Goal: Transaction & Acquisition: Book appointment/travel/reservation

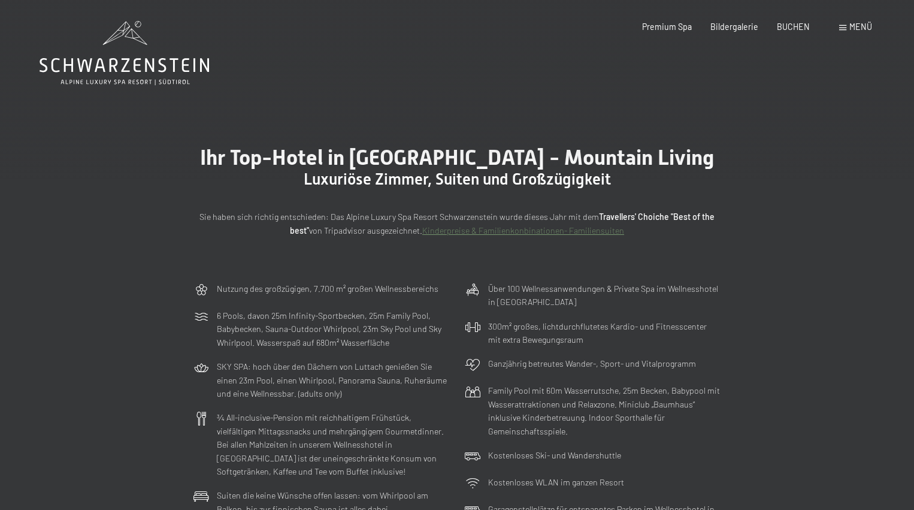
click at [119, 62] on icon at bounding box center [125, 53] width 170 height 64
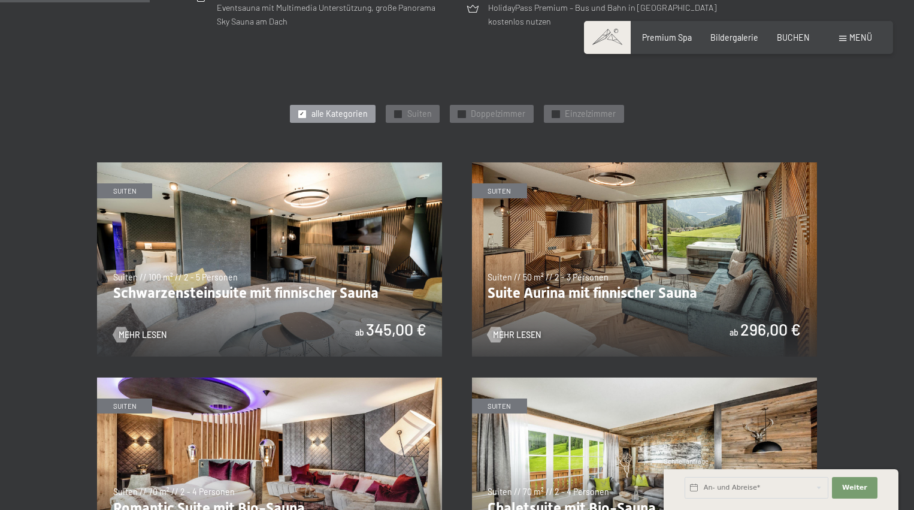
scroll to position [539, 0]
click at [487, 114] on span "Doppelzimmer" at bounding box center [498, 113] width 55 height 12
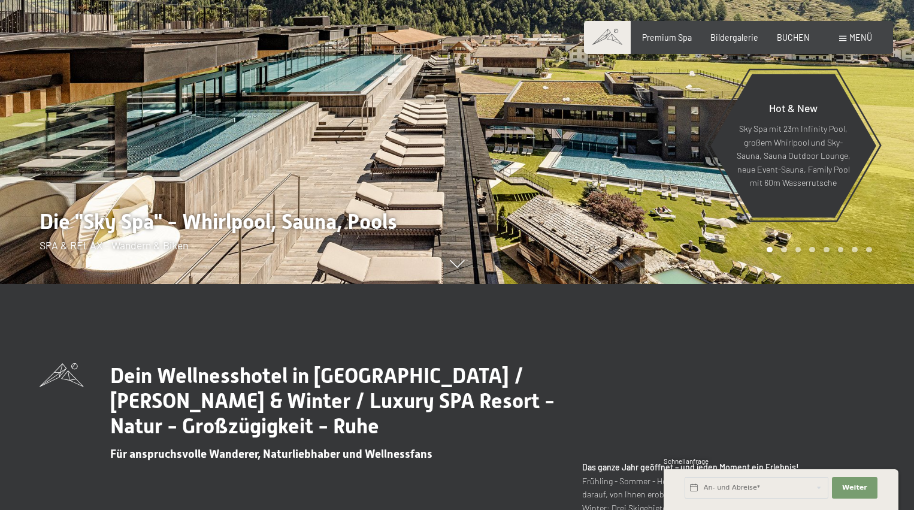
scroll to position [240, 0]
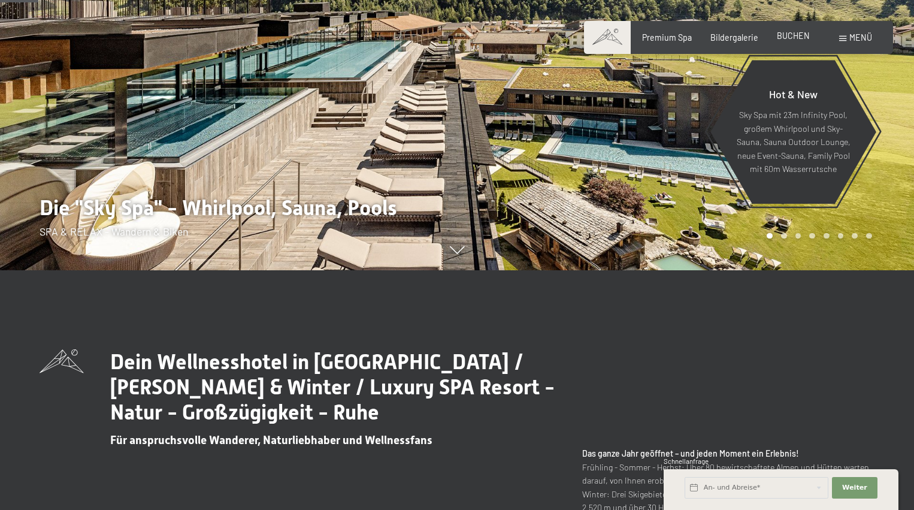
click at [781, 35] on span "BUCHEN" at bounding box center [793, 36] width 33 height 10
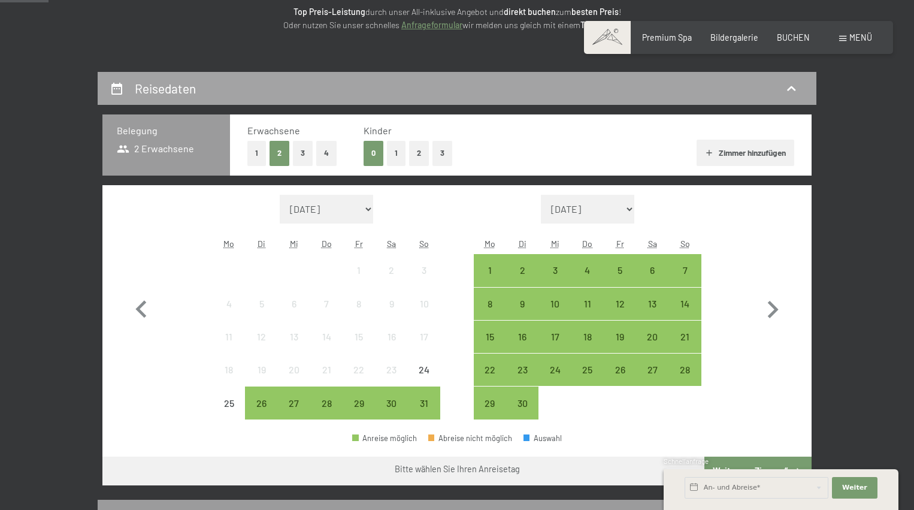
scroll to position [300, 0]
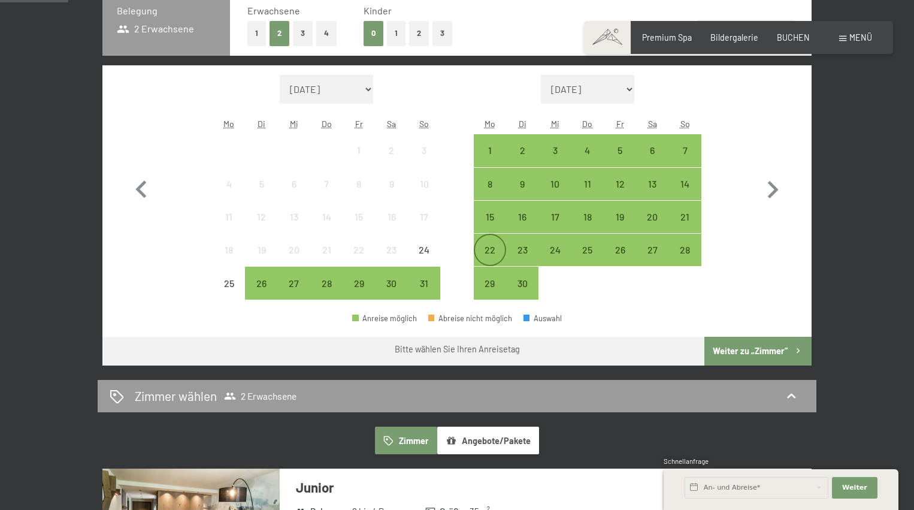
click at [497, 247] on div "22" at bounding box center [490, 260] width 30 height 30
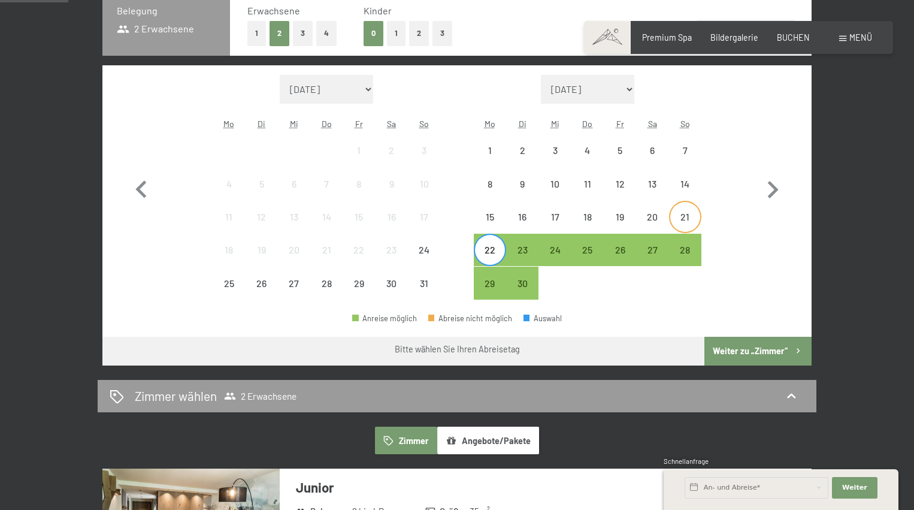
click at [683, 209] on div "21" at bounding box center [685, 217] width 30 height 30
click at [496, 254] on div "22" at bounding box center [490, 260] width 30 height 30
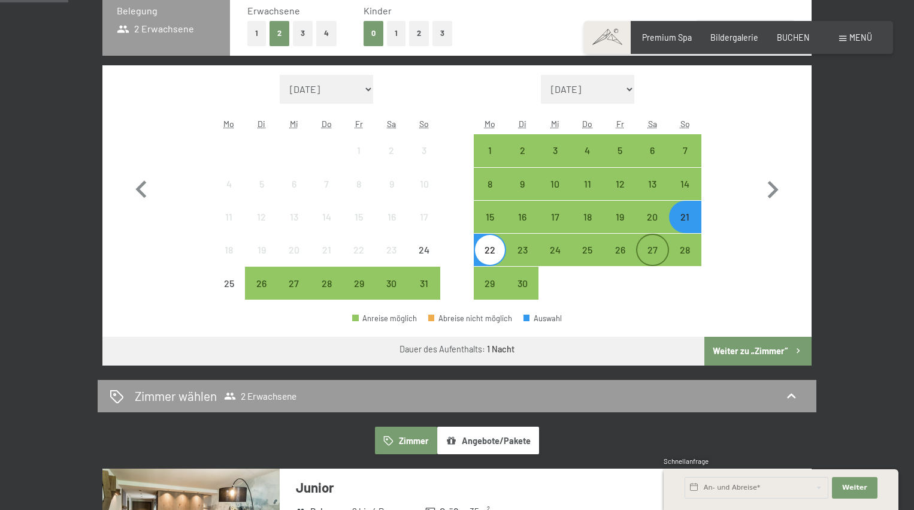
drag, startPoint x: 499, startPoint y: 255, endPoint x: 642, endPoint y: 243, distance: 143.2
click at [642, 243] on div "22 23 24 25 26 27 28" at bounding box center [588, 250] width 228 height 33
click at [650, 247] on div "27" at bounding box center [653, 260] width 30 height 30
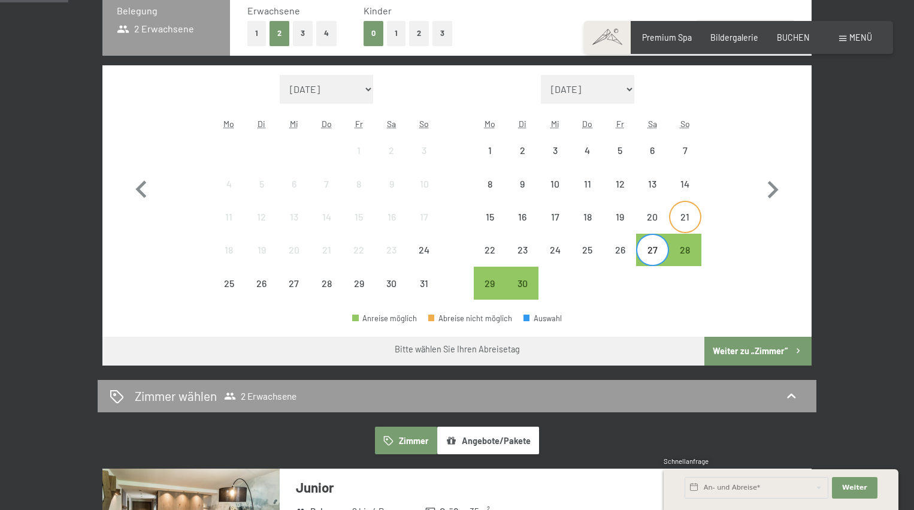
click at [685, 225] on div "21" at bounding box center [685, 227] width 30 height 30
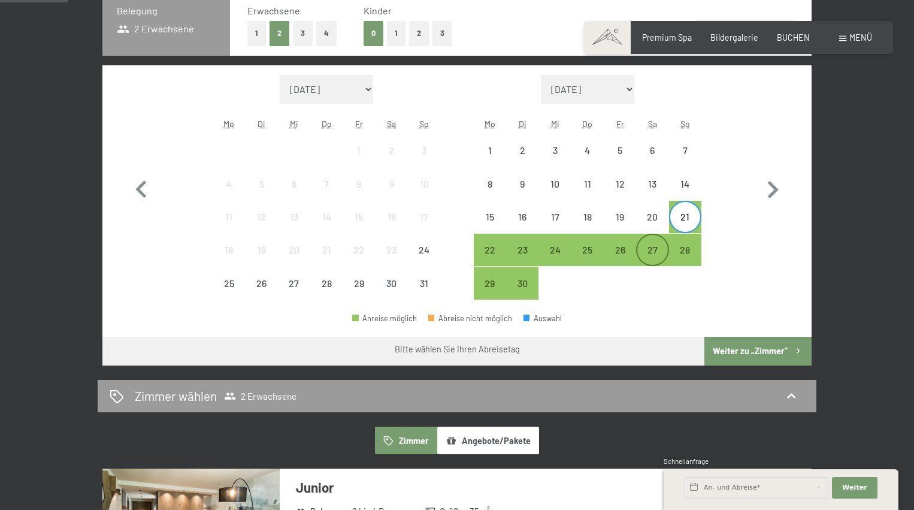
click at [661, 249] on div "27" at bounding box center [653, 260] width 30 height 30
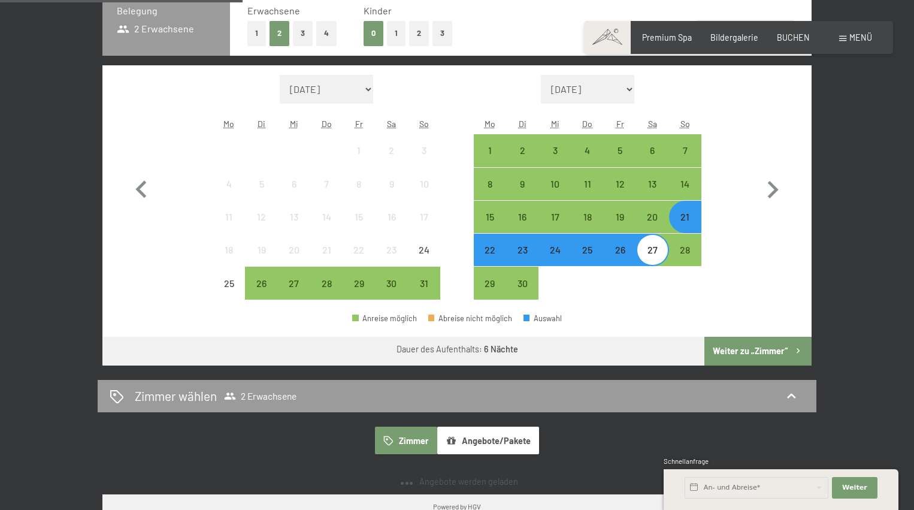
scroll to position [360, 0]
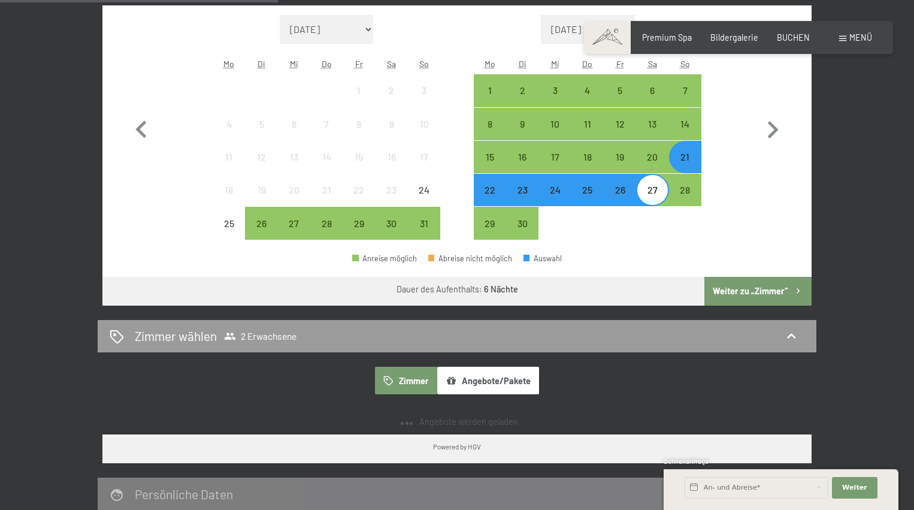
click at [766, 291] on button "Weiter zu „Zimmer“" at bounding box center [758, 291] width 107 height 29
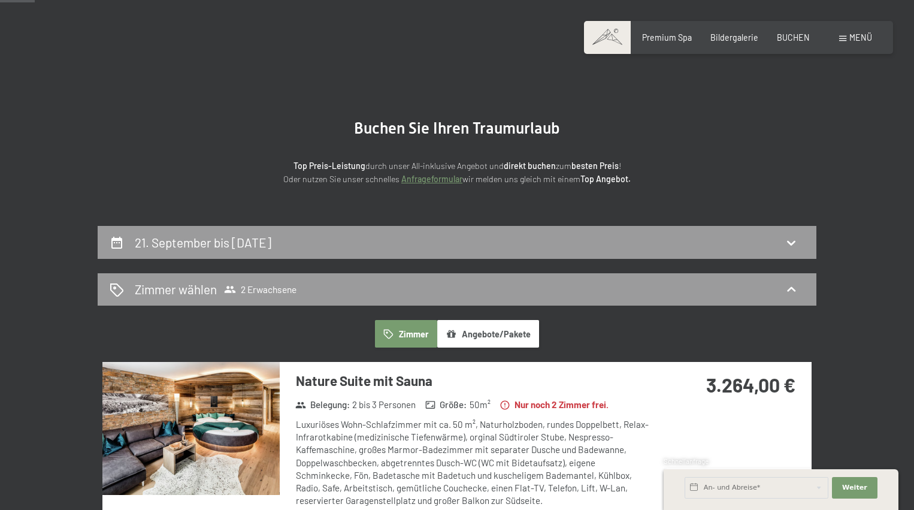
scroll to position [11, 0]
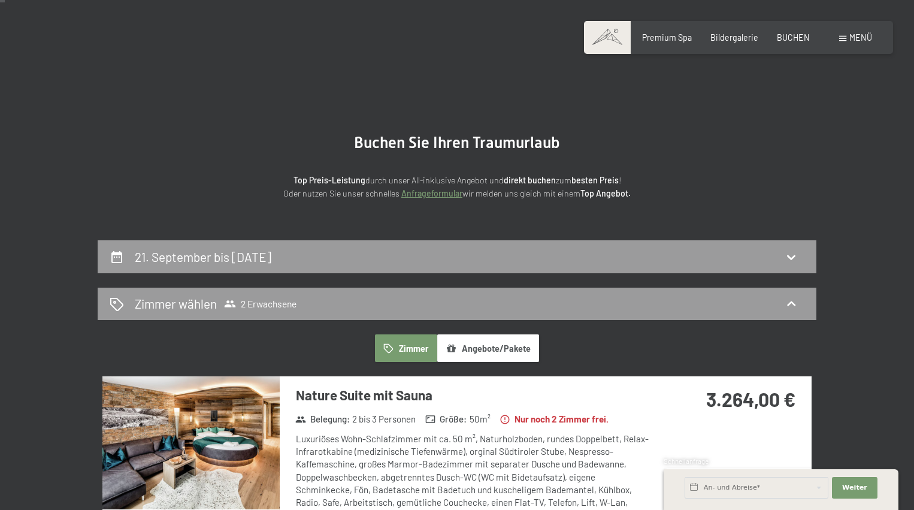
click at [794, 253] on icon at bounding box center [791, 257] width 14 height 14
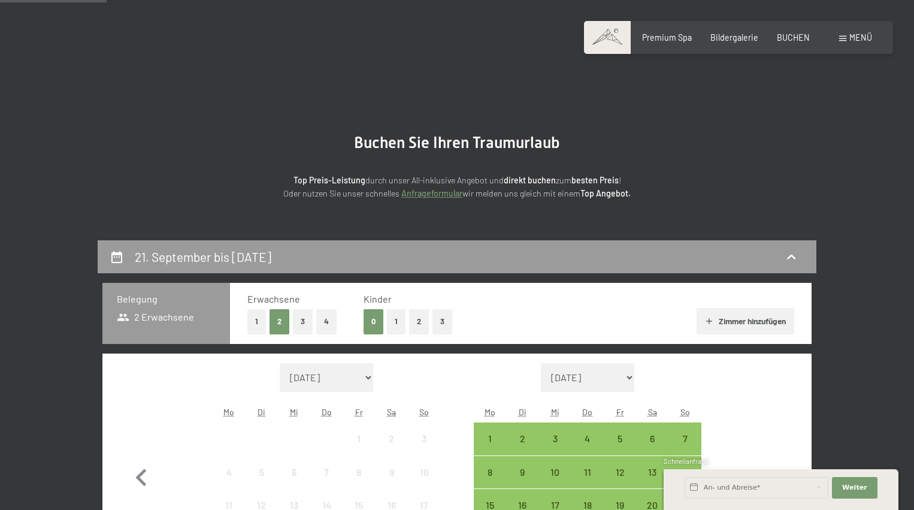
scroll to position [251, 0]
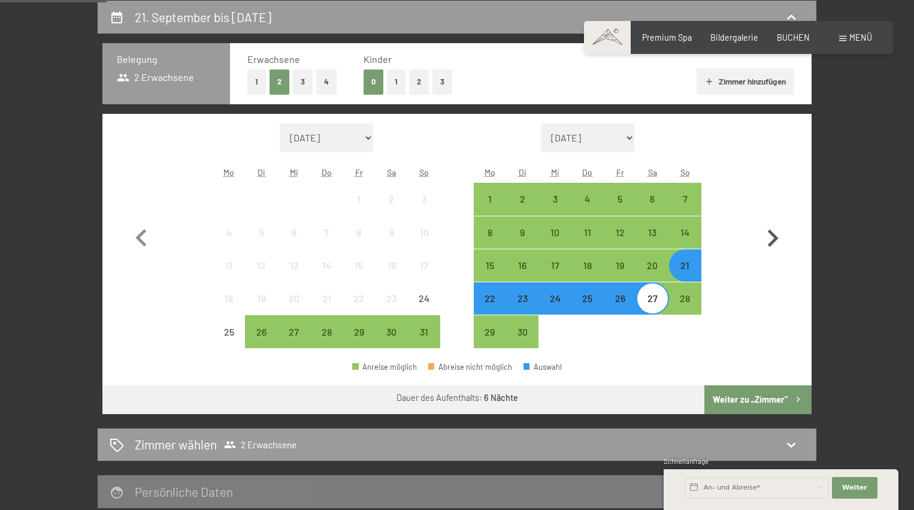
click at [778, 238] on icon "button" at bounding box center [773, 237] width 11 height 17
select select "2025-09-01"
select select "2025-10-01"
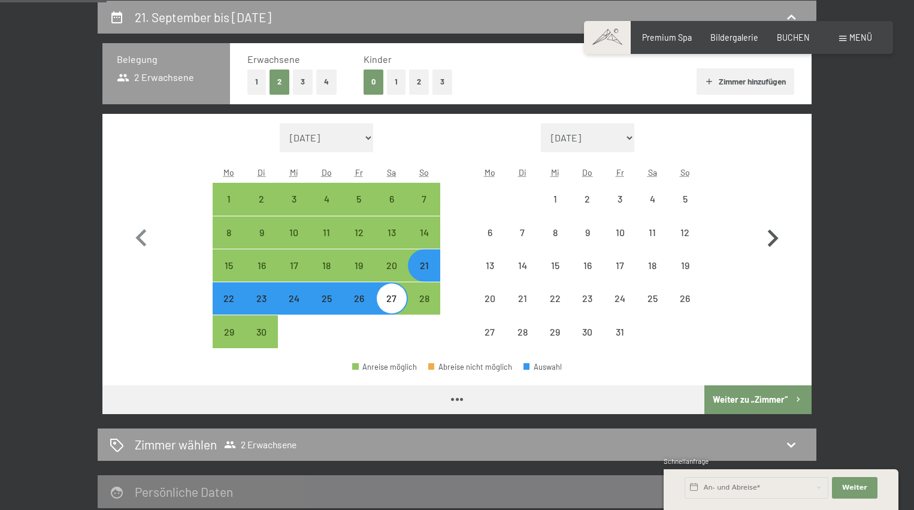
click at [777, 238] on icon "button" at bounding box center [773, 237] width 11 height 17
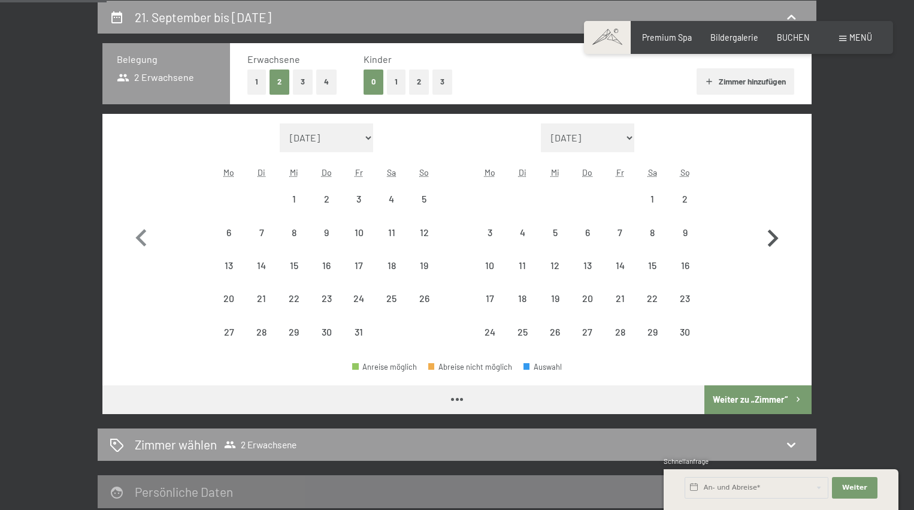
click at [777, 238] on icon "button" at bounding box center [773, 237] width 11 height 17
select select "2025-12-01"
select select "2026-01-01"
click at [777, 238] on icon "button" at bounding box center [773, 237] width 11 height 17
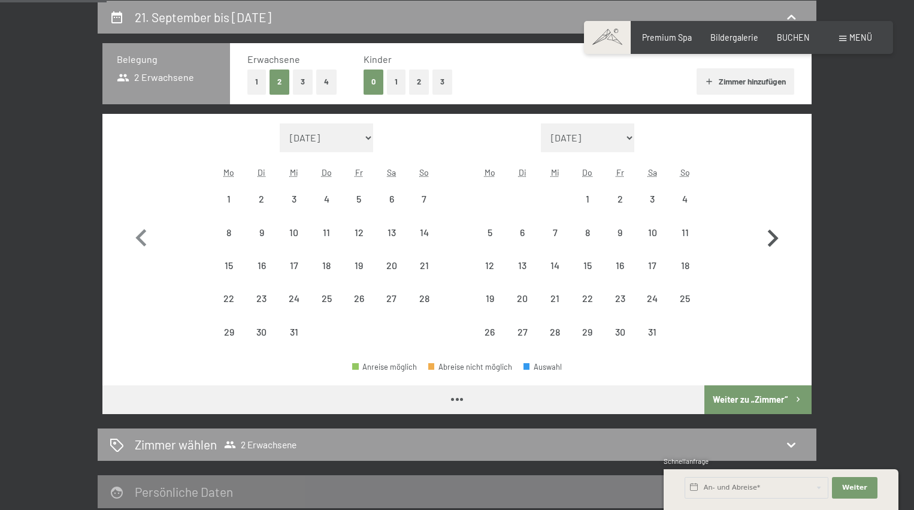
select select "2026-01-01"
select select "2026-02-01"
select select "2026-01-01"
select select "2026-02-01"
click at [777, 238] on icon "button" at bounding box center [773, 237] width 11 height 17
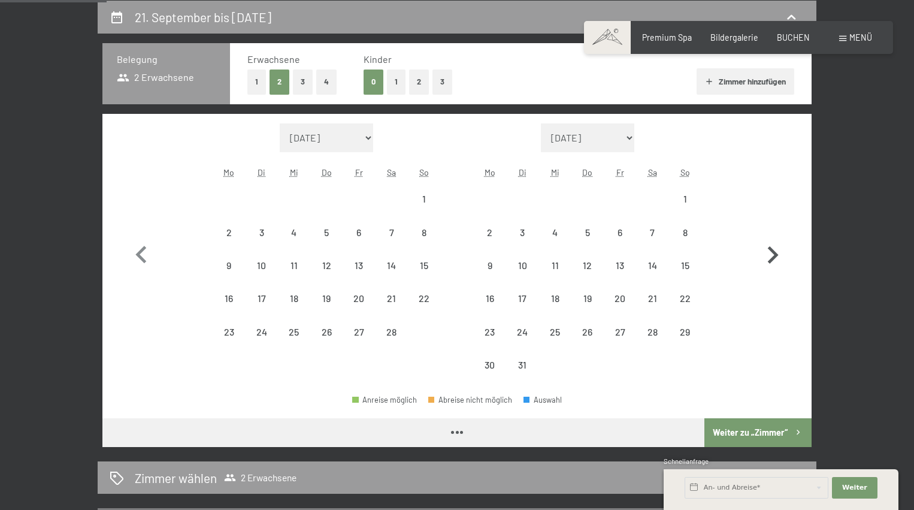
click at [777, 238] on icon "button" at bounding box center [773, 255] width 35 height 35
select select "2026-03-01"
select select "2026-04-01"
click at [777, 238] on icon "button" at bounding box center [773, 255] width 35 height 35
click at [777, 246] on icon "button" at bounding box center [773, 254] width 11 height 17
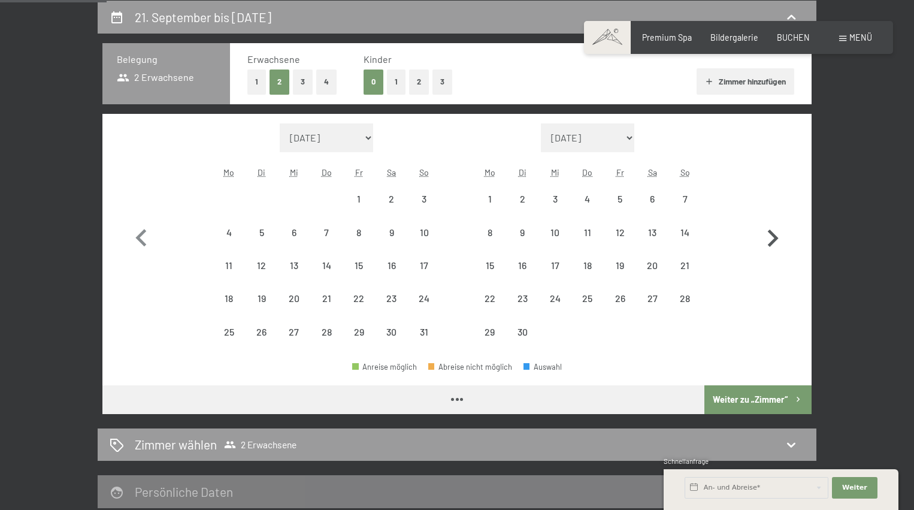
select select "2026-05-01"
select select "2026-06-01"
select select "2026-05-01"
select select "2026-06-01"
select select "2026-05-01"
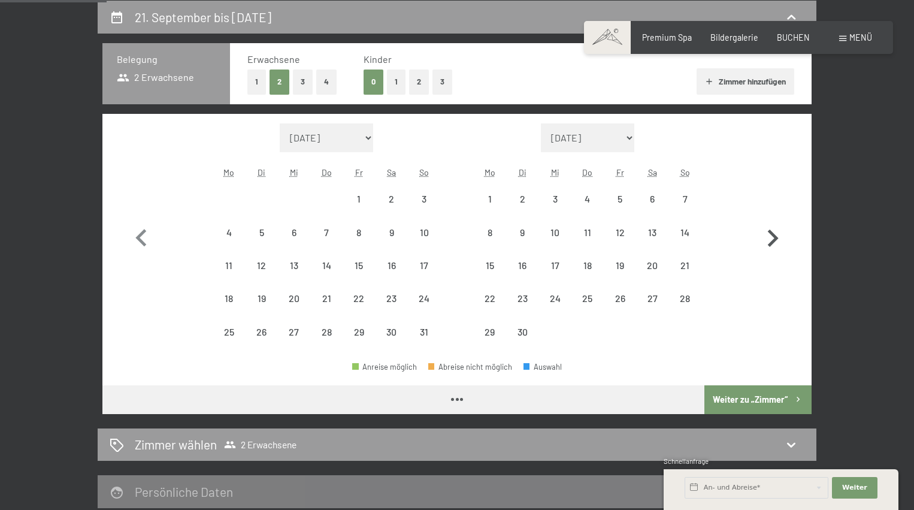
select select "2026-06-01"
click at [678, 198] on div "7" at bounding box center [685, 209] width 30 height 30
select select "2026-05-01"
select select "2026-06-01"
click at [657, 231] on div "13" at bounding box center [653, 243] width 30 height 30
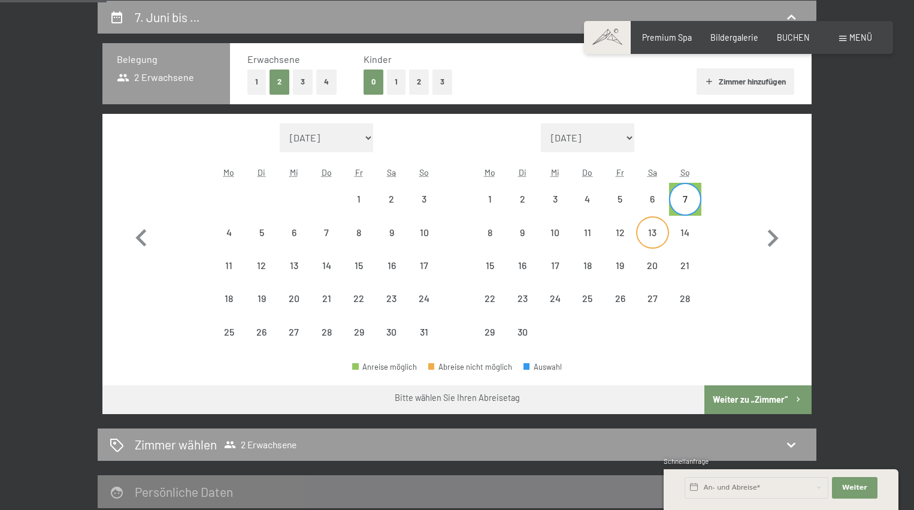
select select "2026-05-01"
select select "2026-06-01"
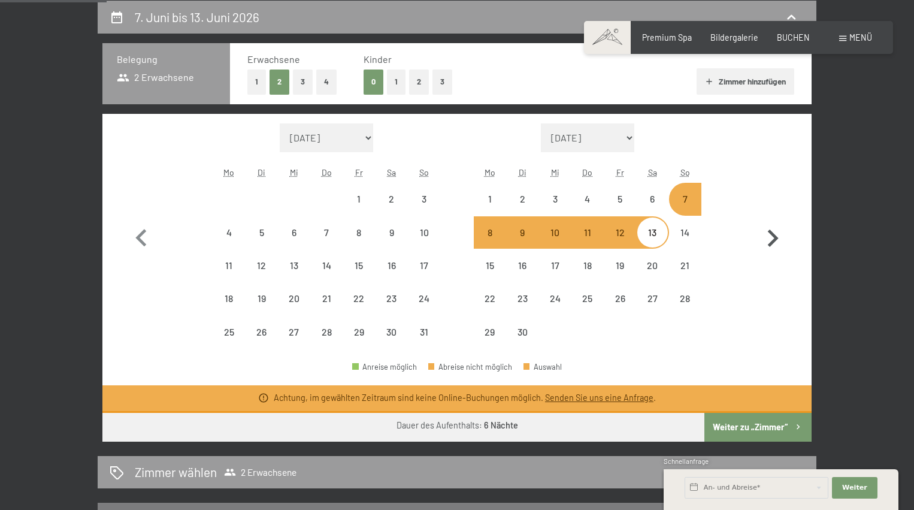
click at [773, 237] on icon "button" at bounding box center [773, 238] width 35 height 35
select select "2026-06-01"
select select "2026-07-01"
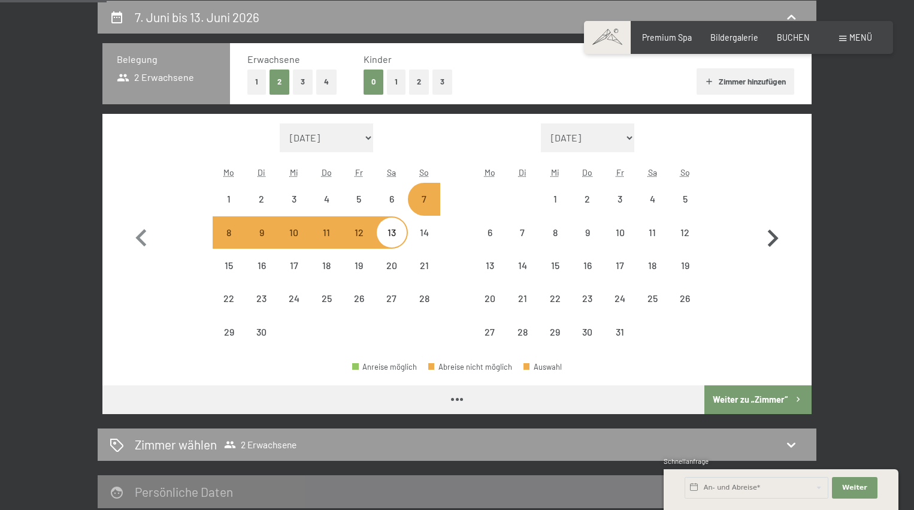
select select "2026-06-01"
select select "2026-07-01"
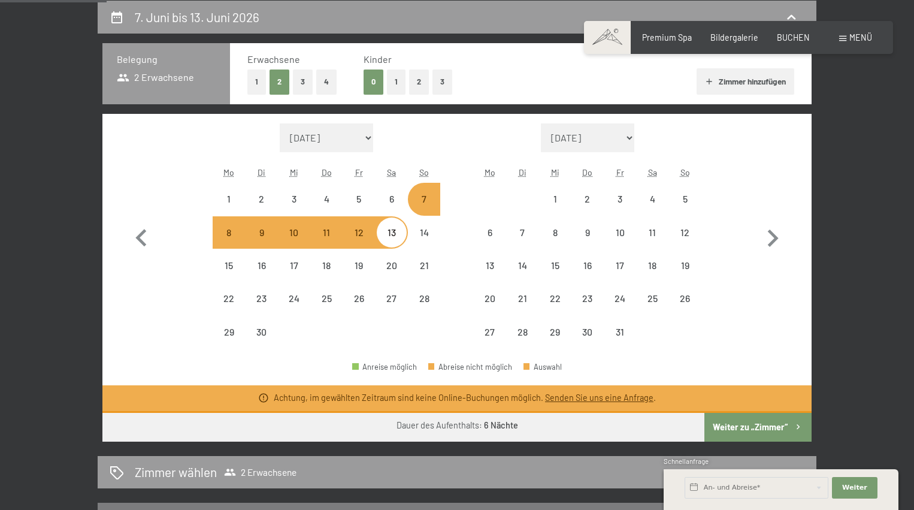
click at [747, 424] on button "Weiter zu „Zimmer“" at bounding box center [758, 427] width 107 height 29
select select "2026-06-01"
select select "2026-07-01"
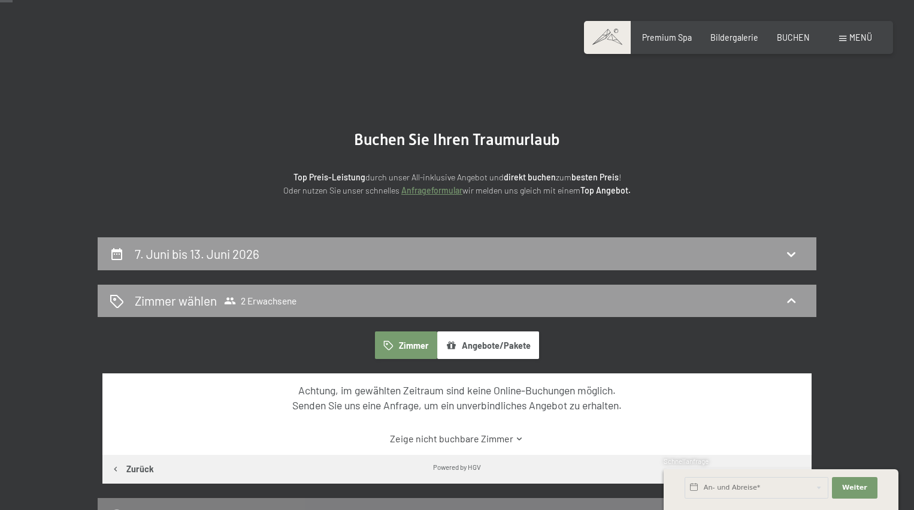
scroll to position [11, 0]
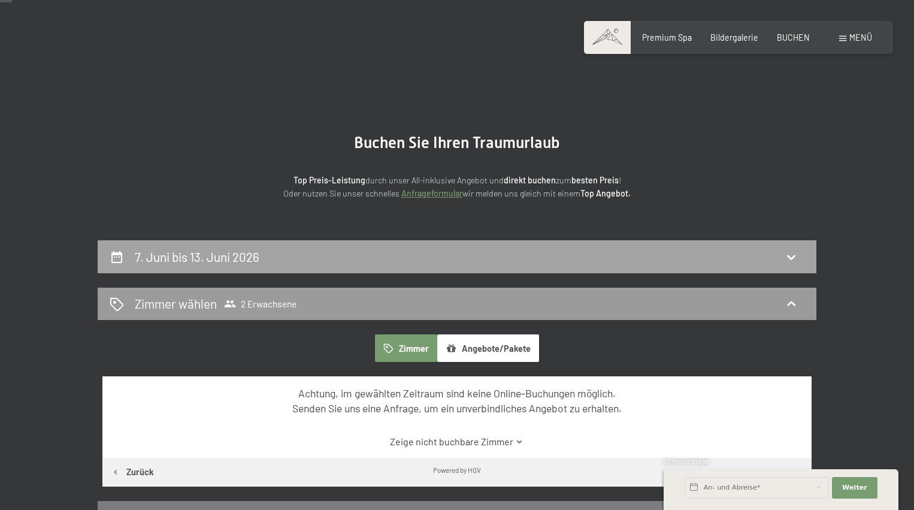
click at [219, 259] on h2 "7. Juni bis 13. Juni 2026" at bounding box center [197, 256] width 125 height 15
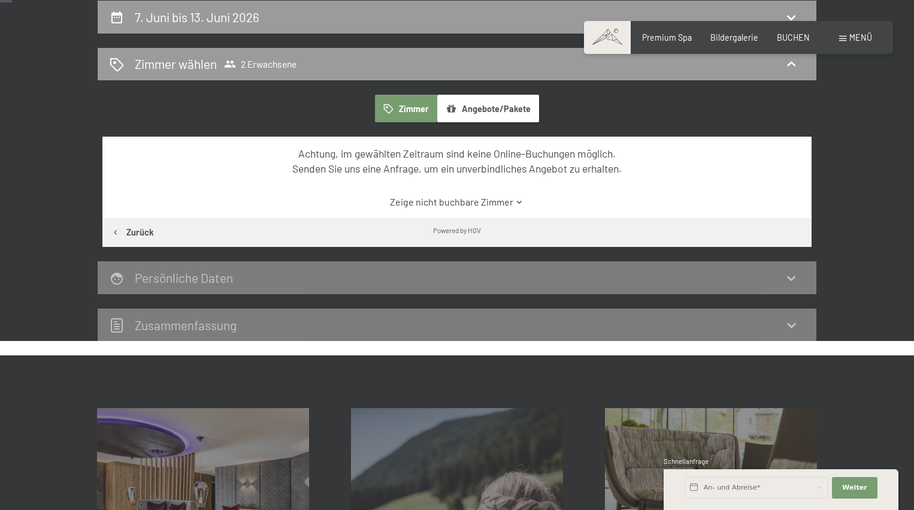
select select "2026-06-01"
select select "2026-07-01"
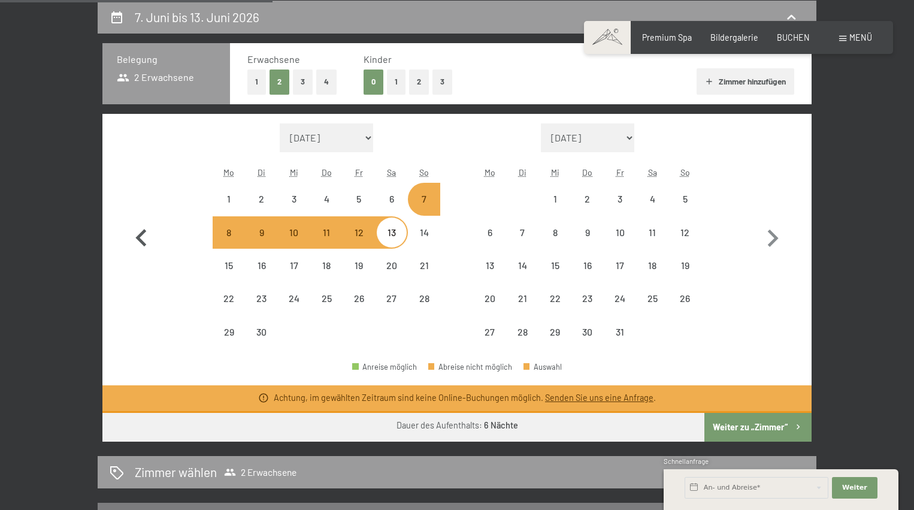
click at [144, 237] on icon "button" at bounding box center [141, 238] width 35 height 35
select select "2026-05-01"
select select "2026-06-01"
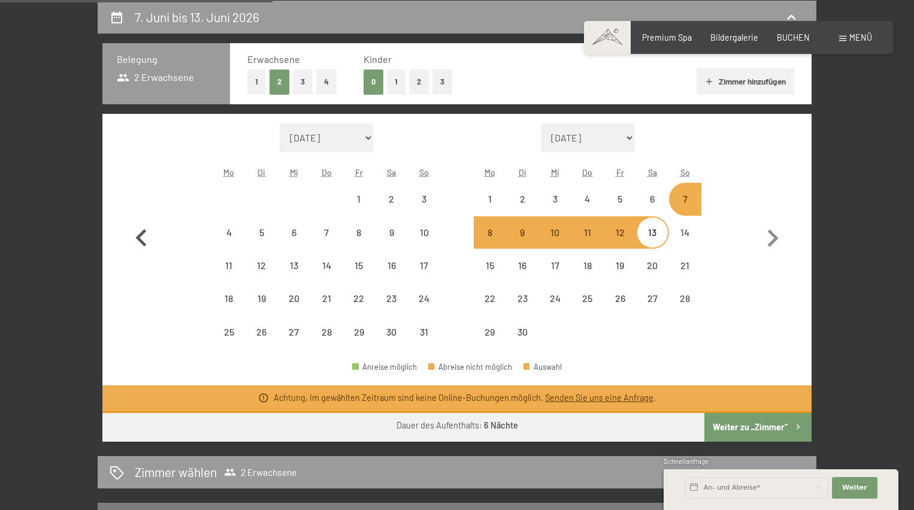
click at [144, 237] on icon "button" at bounding box center [141, 238] width 35 height 35
select select "2026-04-01"
select select "2026-05-01"
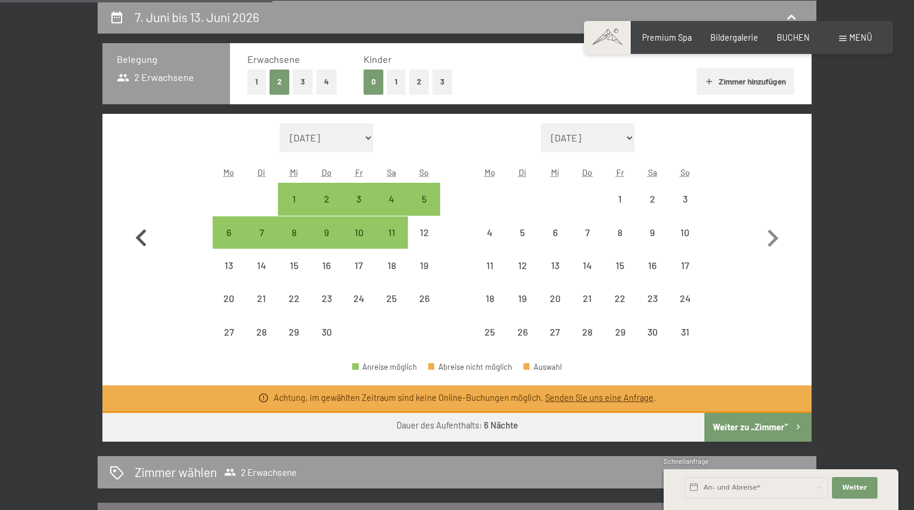
click at [144, 237] on icon "button" at bounding box center [141, 238] width 35 height 35
select select "2026-03-01"
select select "2026-04-01"
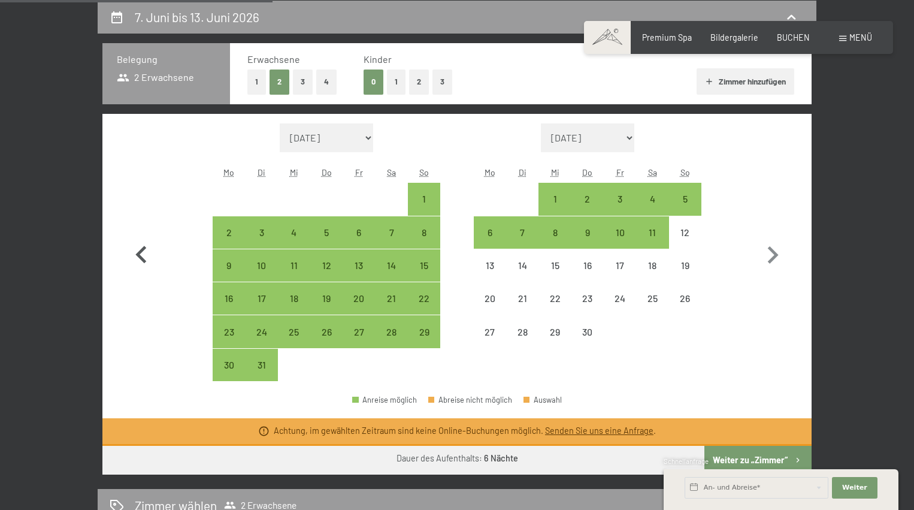
click at [144, 238] on icon "button" at bounding box center [141, 255] width 35 height 35
select select "2026-02-01"
select select "2026-03-01"
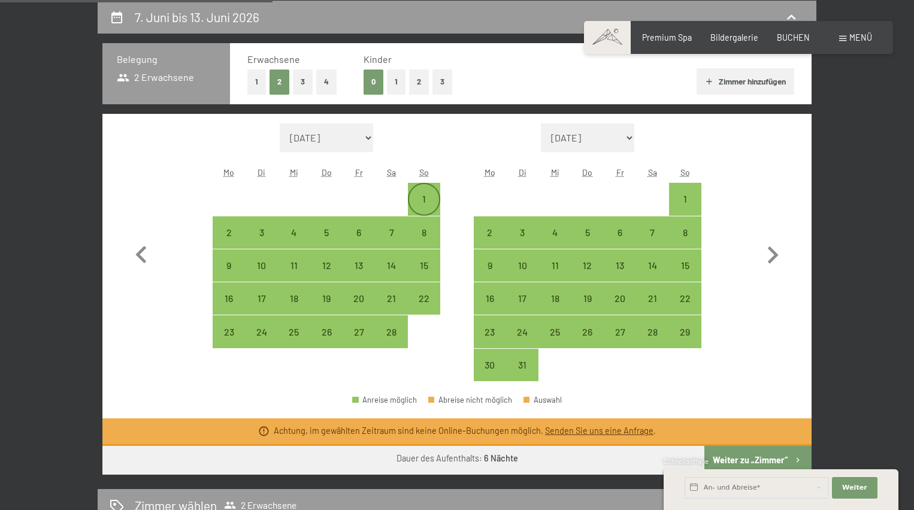
click at [427, 195] on div "1" at bounding box center [424, 209] width 30 height 30
select select "2026-02-01"
select select "2026-03-01"
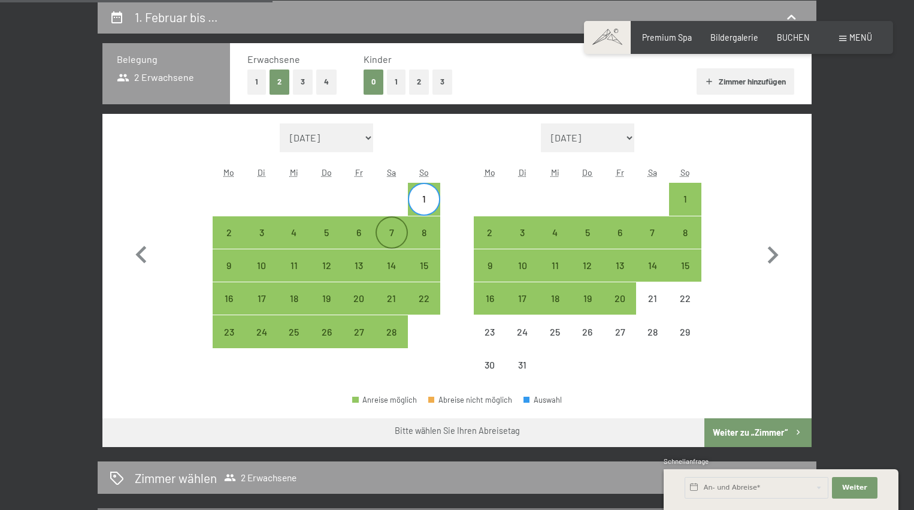
click at [399, 232] on div "7" at bounding box center [392, 243] width 30 height 30
select select "2026-02-01"
select select "2026-03-01"
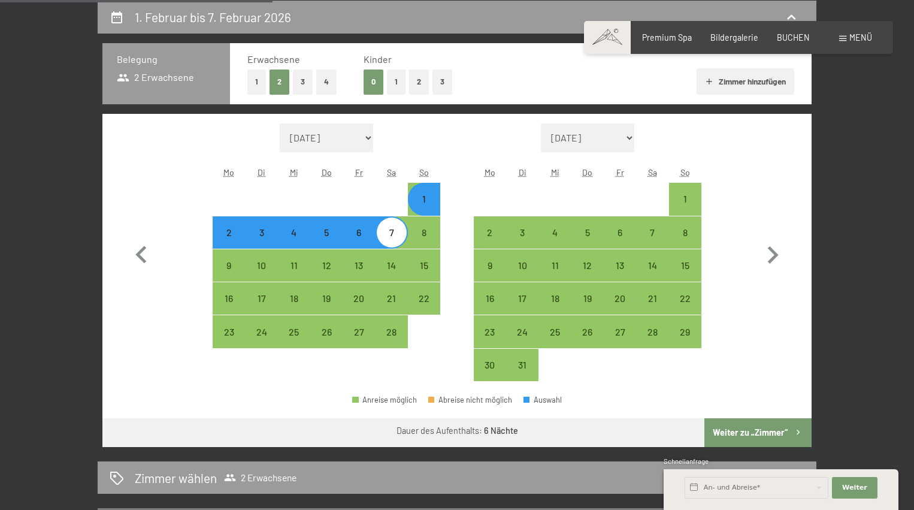
click at [761, 427] on button "Weiter zu „Zimmer“" at bounding box center [758, 432] width 107 height 29
select select "2026-02-01"
select select "2026-03-01"
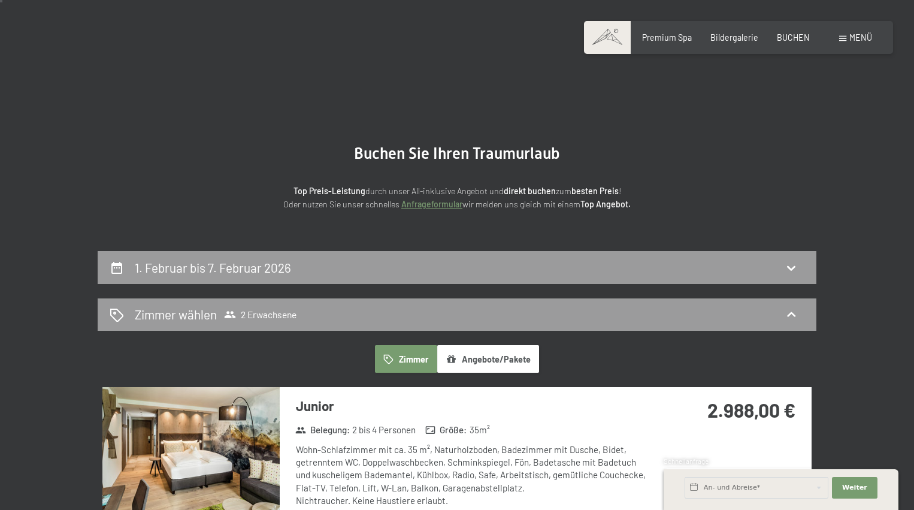
scroll to position [0, 0]
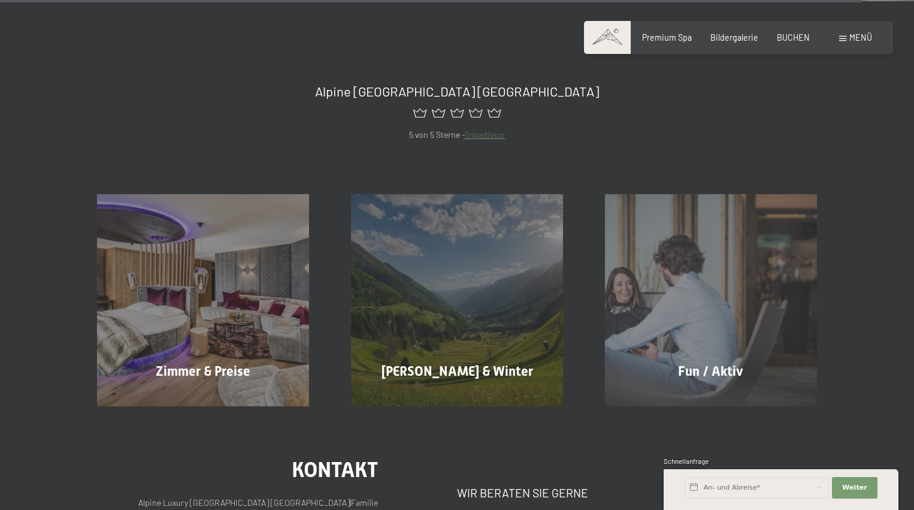
scroll to position [4372, 0]
